Goal: Task Accomplishment & Management: Use online tool/utility

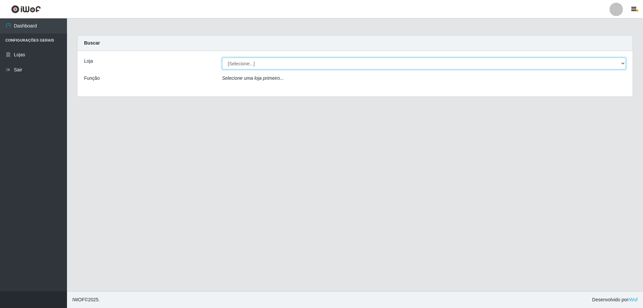
click at [363, 66] on select "[Selecione...] SuperShow Bis - Avenida 6 SuperShow [GEOGRAPHIC_DATA]" at bounding box center [424, 64] width 404 height 12
select select "60"
click at [222, 58] on select "[Selecione...] SuperShow Bis - Avenida 6 SuperShow [GEOGRAPHIC_DATA]" at bounding box center [424, 64] width 404 height 12
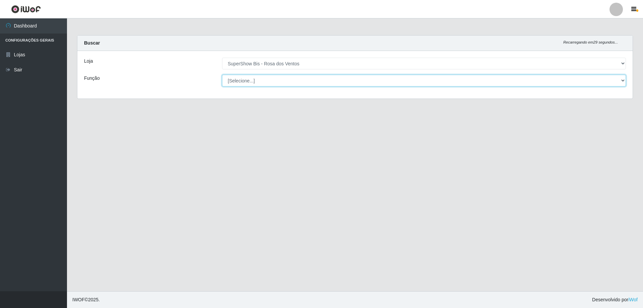
click at [258, 83] on select "[Selecione...] ASG ASG + ASG ++ Auxiliar de Cozinha Balconista de Açougue Balco…" at bounding box center [424, 81] width 404 height 12
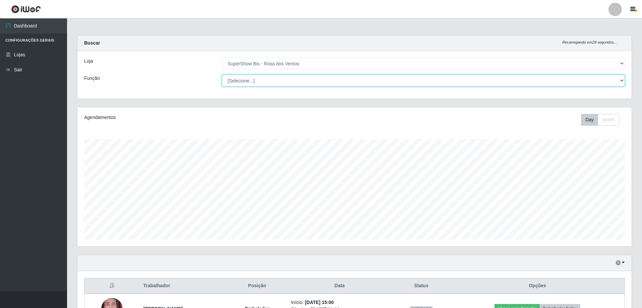
scroll to position [139, 554]
select select "1"
click at [222, 75] on select "[Selecione...] ASG ASG + ASG ++ Auxiliar de Cozinha Balconista de Açougue Balco…" at bounding box center [423, 81] width 403 height 12
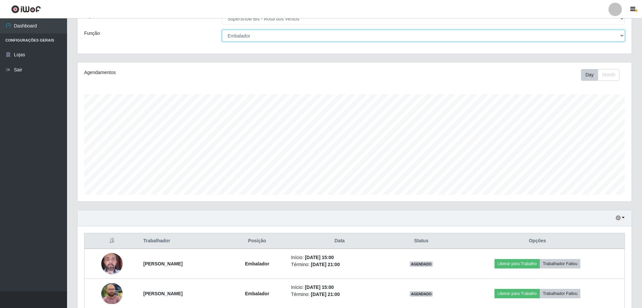
scroll to position [77, 0]
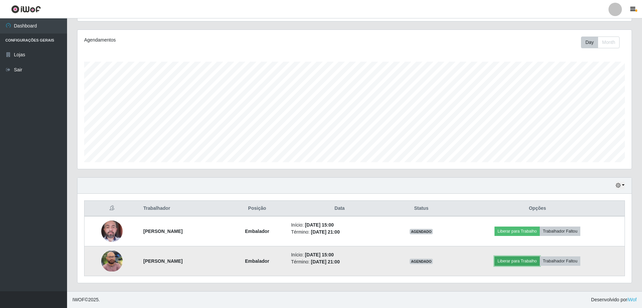
click at [530, 264] on button "Liberar para Trabalho" at bounding box center [516, 260] width 45 height 9
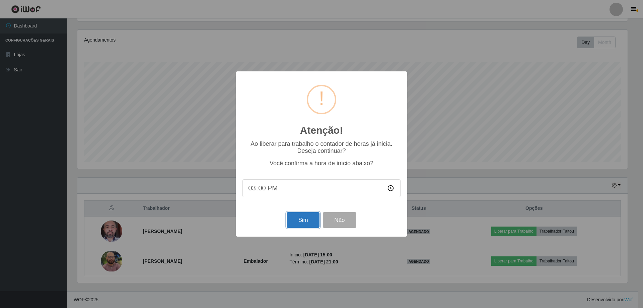
drag, startPoint x: 308, startPoint y: 228, endPoint x: 324, endPoint y: 222, distance: 17.1
click at [309, 228] on button "Sim" at bounding box center [303, 220] width 33 height 16
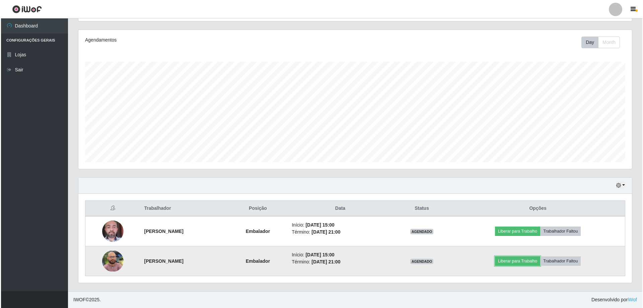
scroll to position [139, 554]
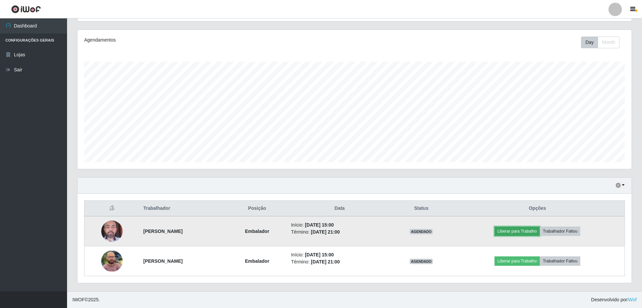
click at [529, 234] on button "Liberar para Trabalho" at bounding box center [516, 231] width 45 height 9
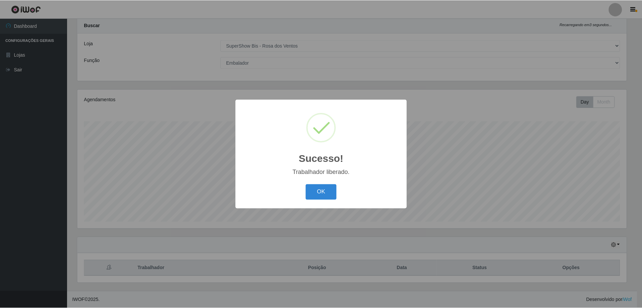
scroll to position [18, 0]
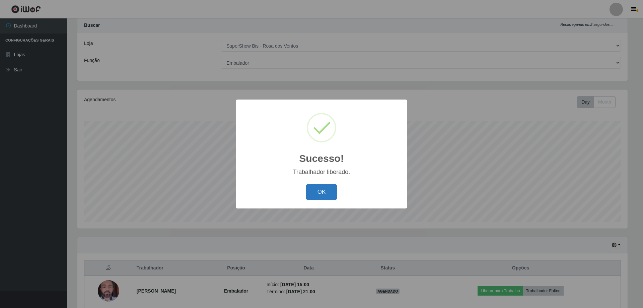
click at [327, 189] on button "OK" at bounding box center [321, 192] width 31 height 16
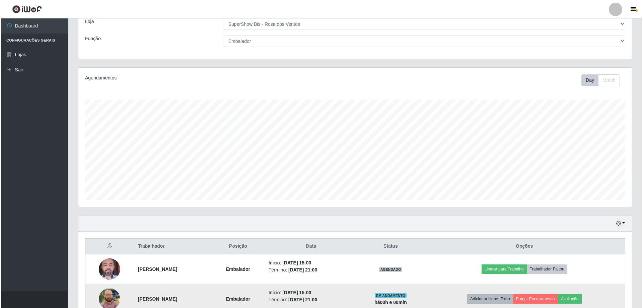
scroll to position [77, 0]
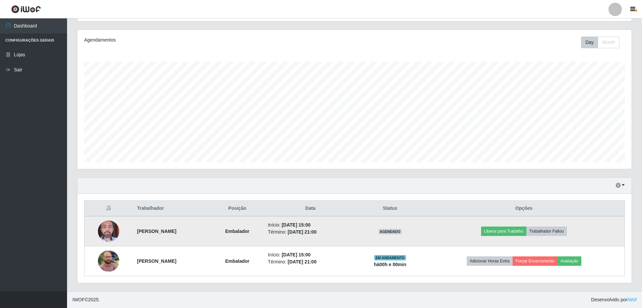
click at [515, 226] on td "Liberar para Trabalho Trabalhador Faltou" at bounding box center [523, 231] width 201 height 30
click at [497, 229] on button "Liberar para Trabalho" at bounding box center [503, 231] width 45 height 9
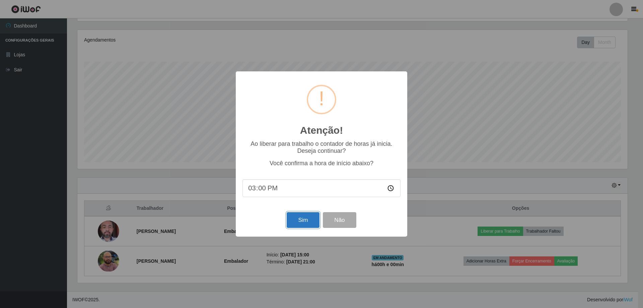
click at [302, 220] on button "Sim" at bounding box center [303, 220] width 33 height 16
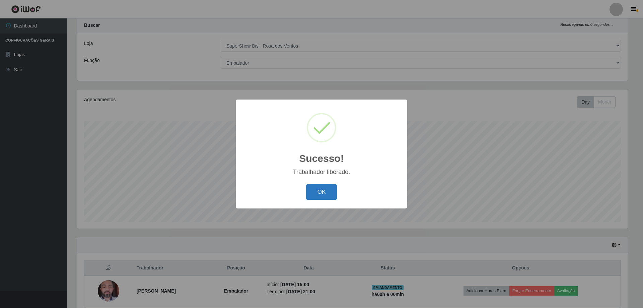
click at [335, 198] on button "OK" at bounding box center [321, 192] width 31 height 16
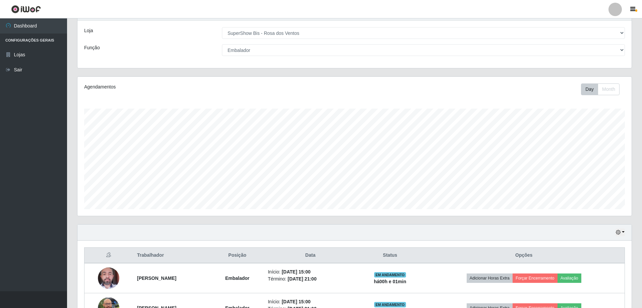
scroll to position [0, 0]
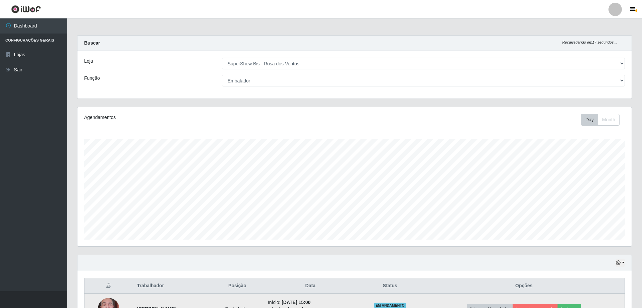
click at [611, 305] on td "Adicionar Horas Extra Forçar Encerramento Avaliação" at bounding box center [523, 309] width 201 height 30
